Goal: Navigation & Orientation: Find specific page/section

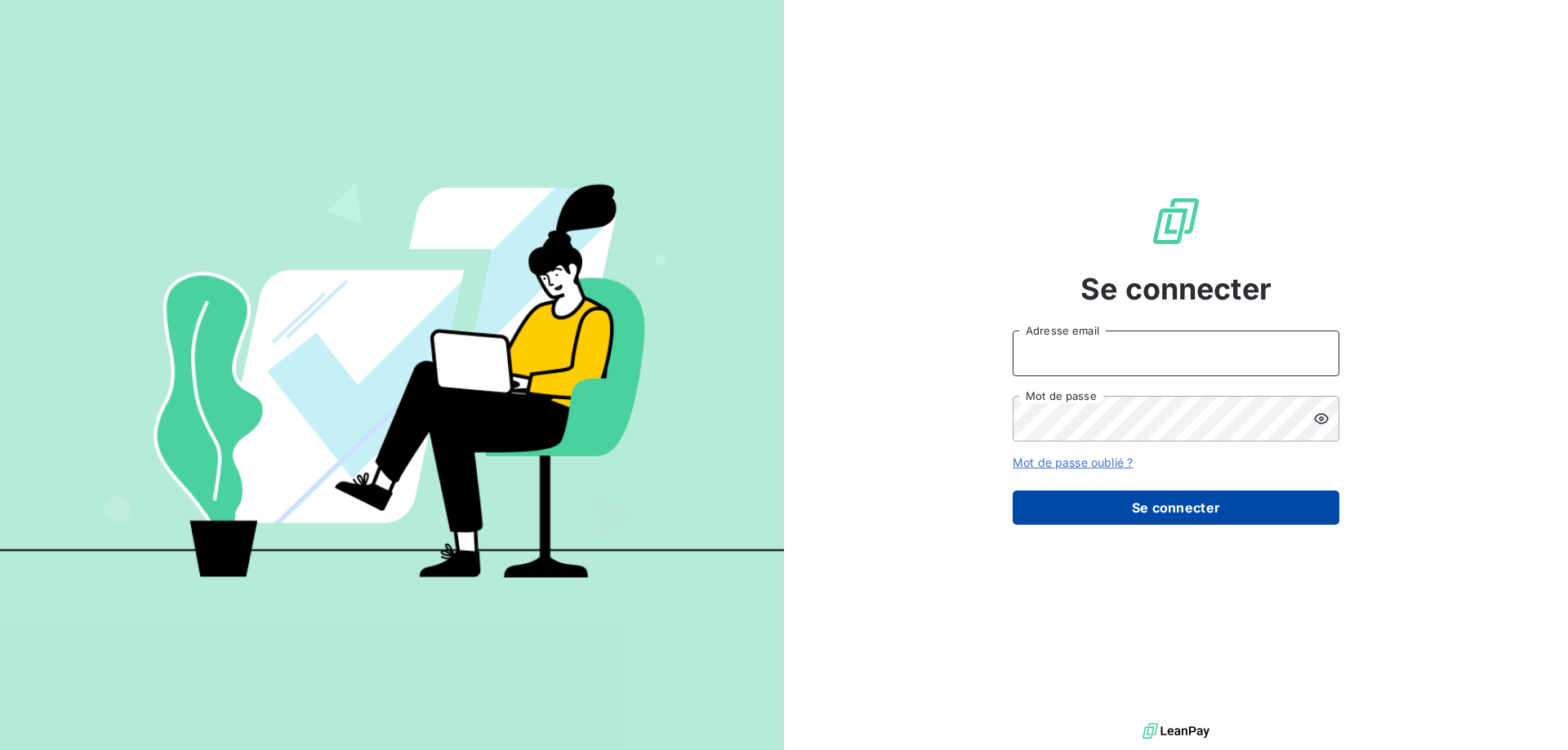
type input "[PERSON_NAME][EMAIL_ADDRESS][DOMAIN_NAME]"
click at [1137, 507] on button "Se connecter" at bounding box center [1176, 508] width 327 height 34
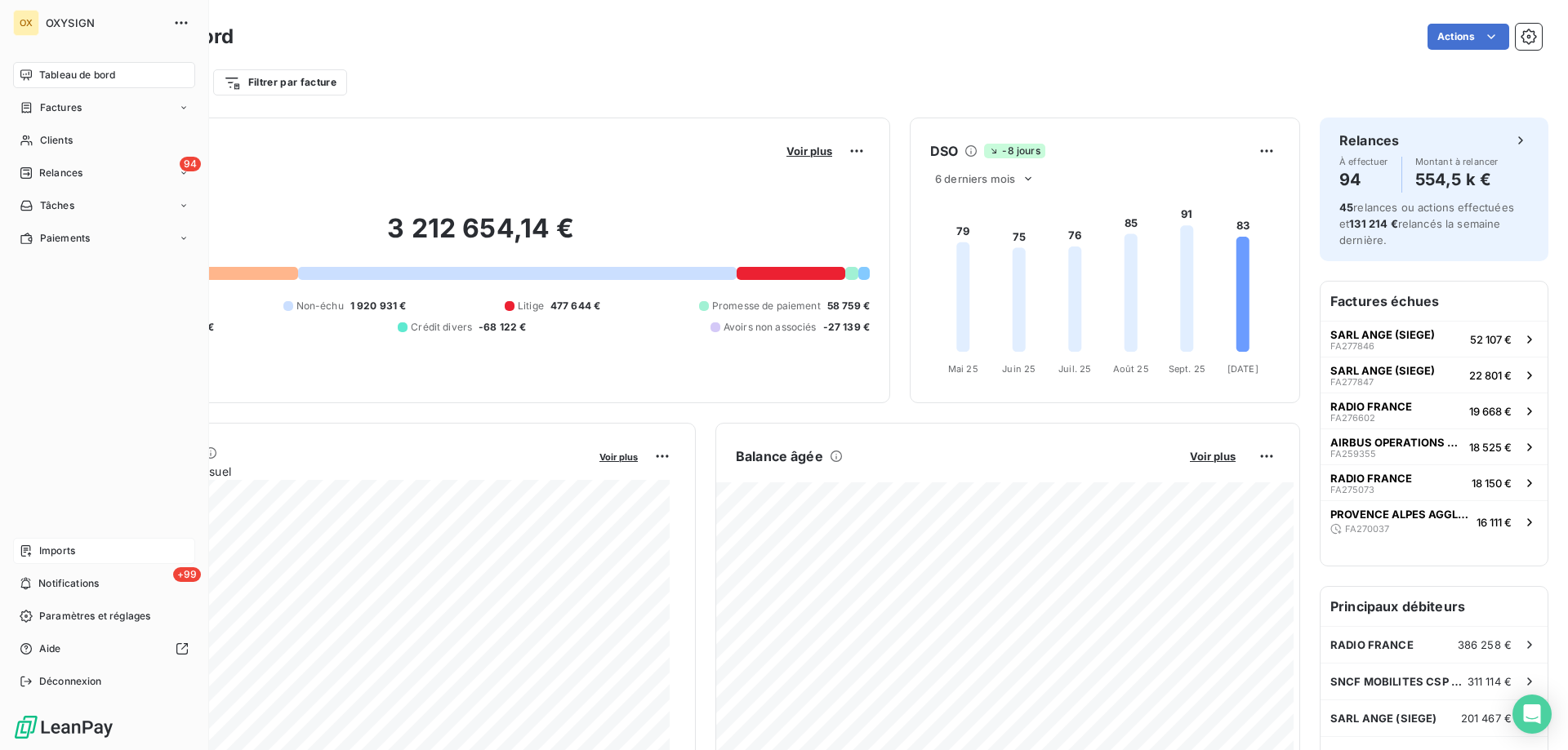
click at [59, 551] on span "Imports" at bounding box center [57, 551] width 36 height 15
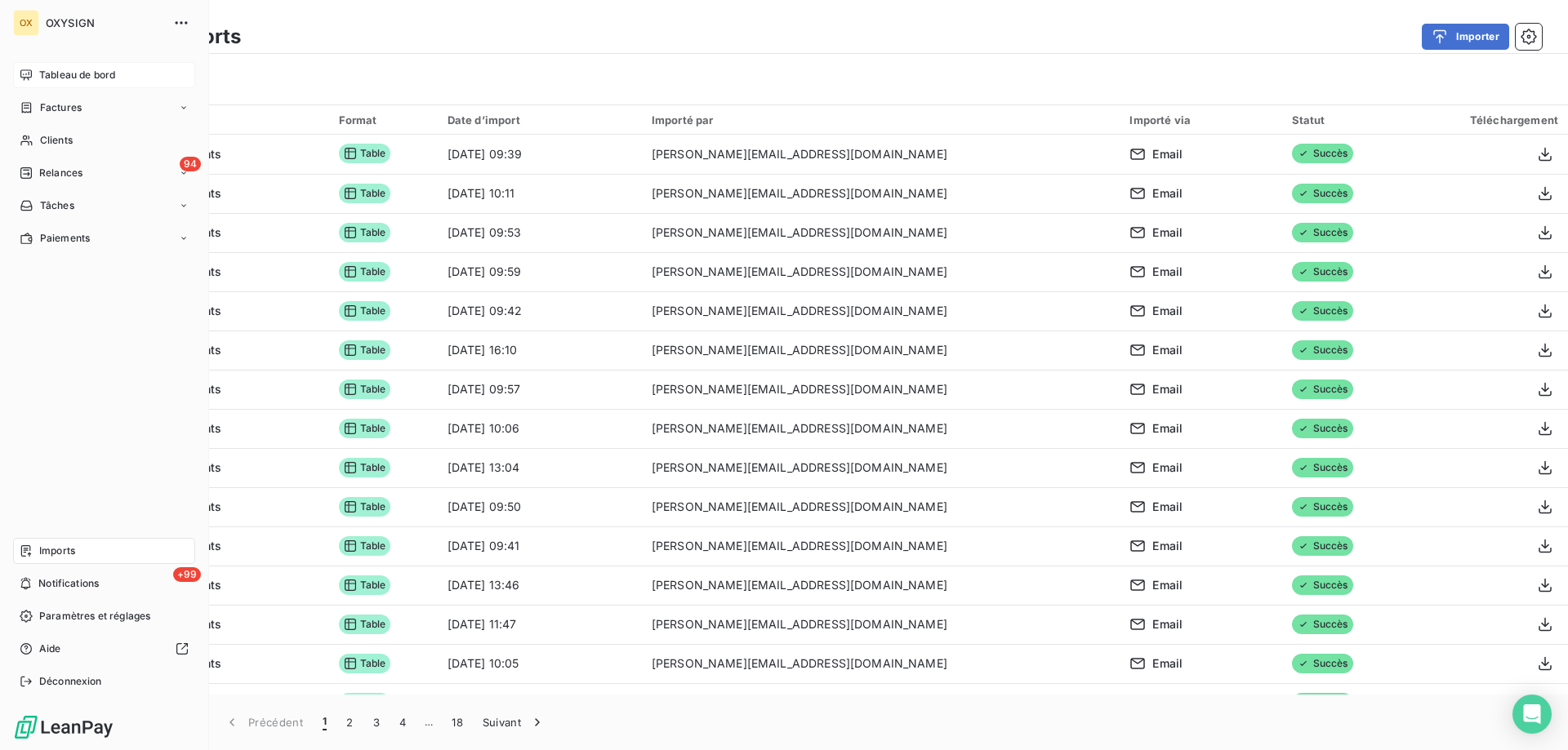
click at [56, 74] on span "Tableau de bord" at bounding box center [77, 75] width 76 height 15
